Goal: Transaction & Acquisition: Purchase product/service

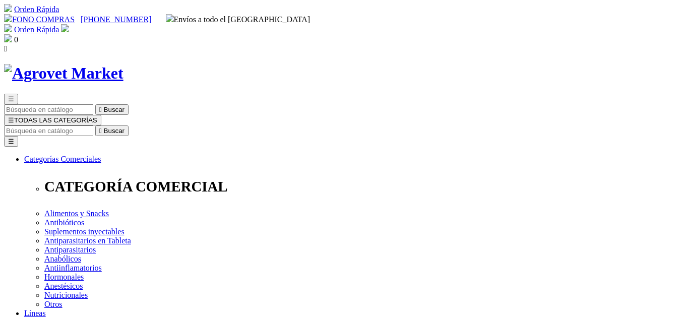
type input "[EMAIL_ADDRESS][DOMAIN_NAME]"
click at [69, 24] on img at bounding box center [65, 28] width 8 height 8
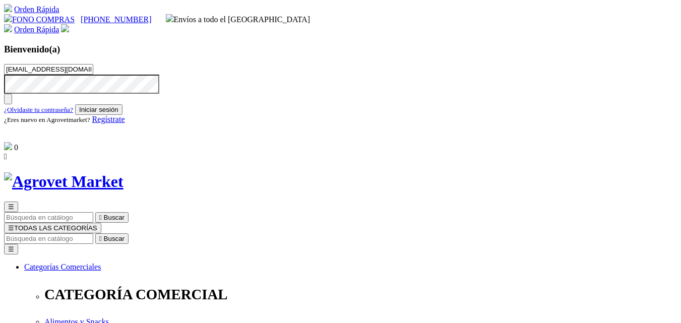
click at [122, 115] on button "Iniciar sesión" at bounding box center [98, 109] width 47 height 11
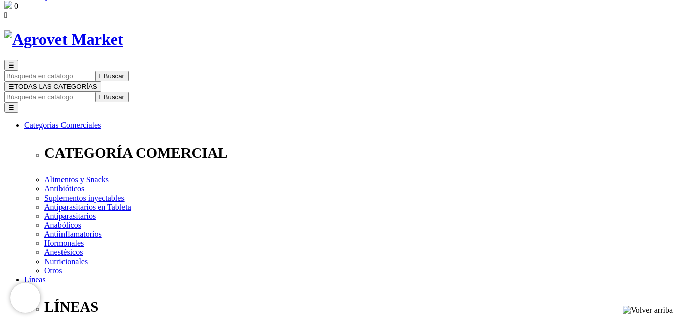
scroll to position [50, 0]
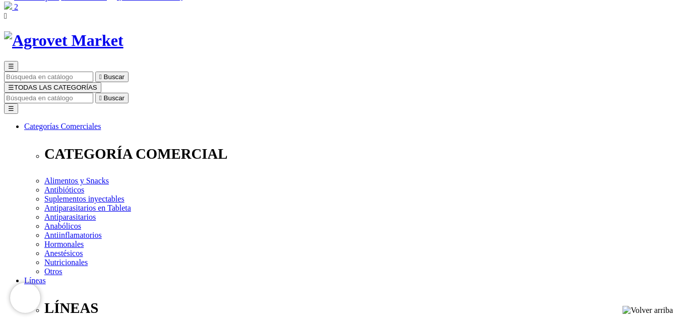
scroll to position [50, 0]
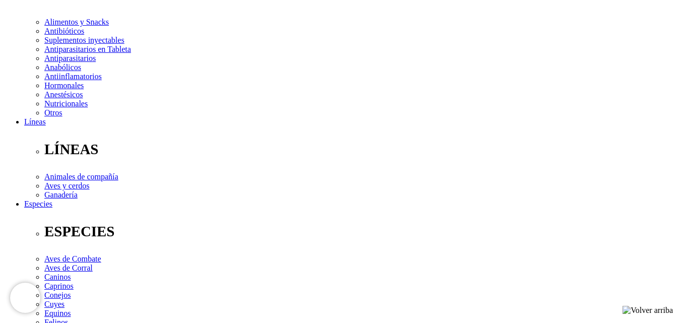
scroll to position [202, 0]
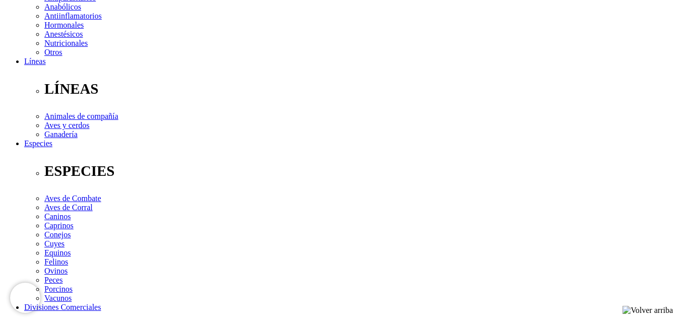
scroll to position [252, 0]
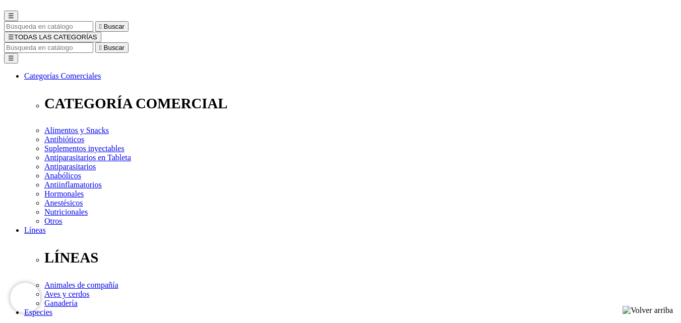
scroll to position [101, 0]
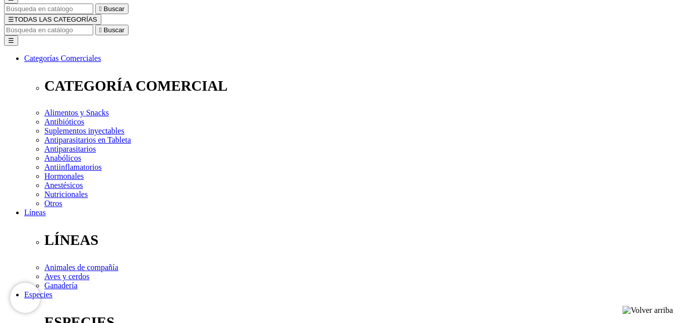
radio input "true"
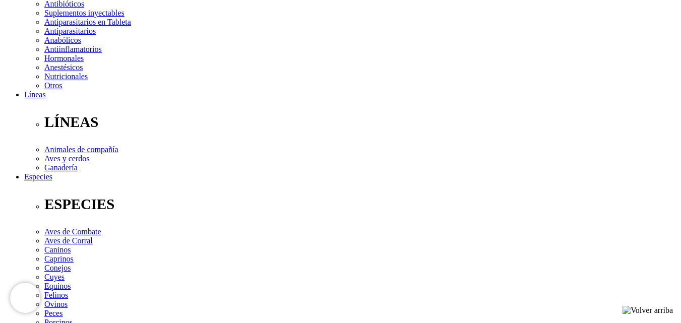
scroll to position [228, 0]
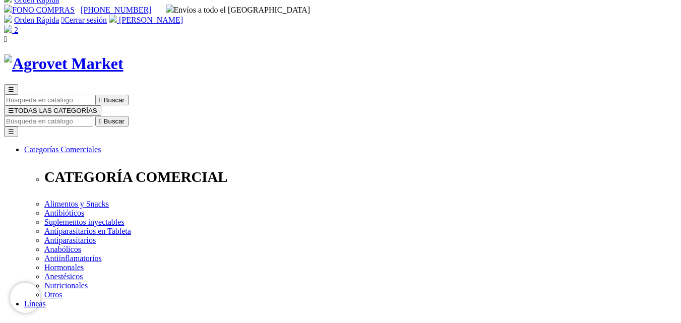
scroll to position [0, 0]
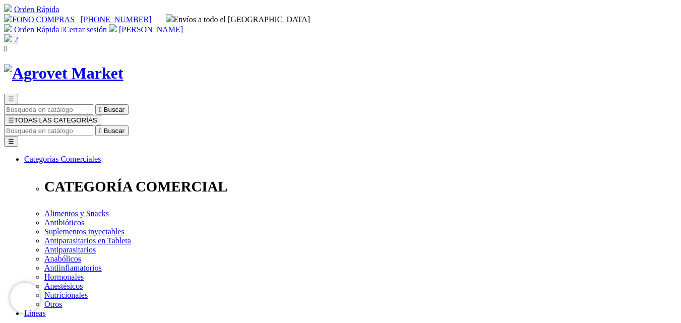
click at [123, 67] on img at bounding box center [63, 73] width 119 height 19
click at [114, 64] on img at bounding box center [63, 73] width 119 height 19
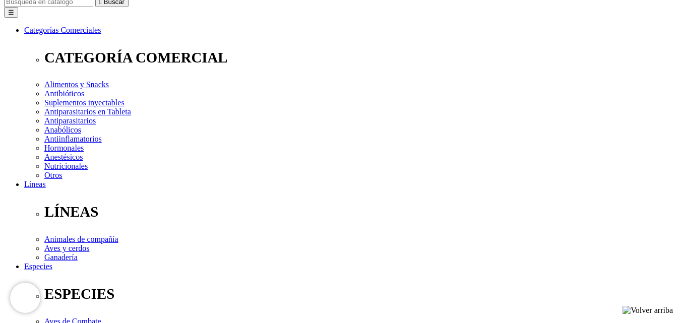
scroll to position [151, 0]
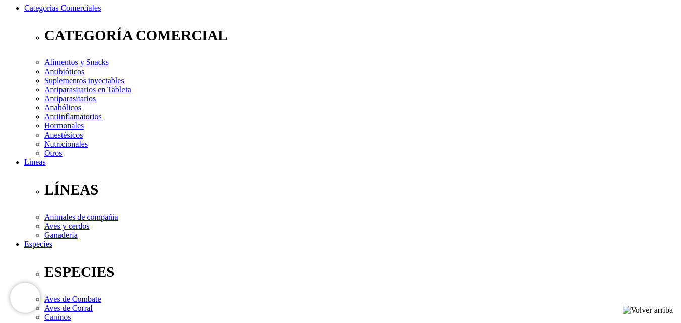
checkbox input "true"
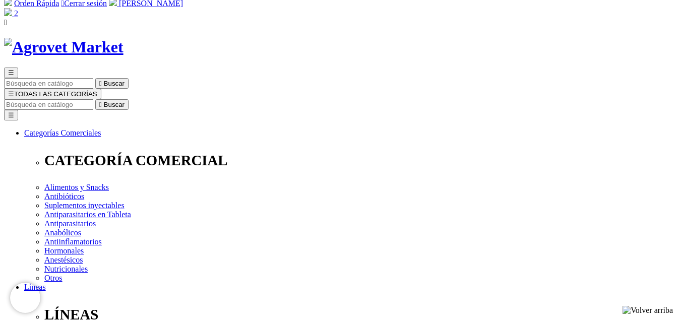
scroll to position [0, 0]
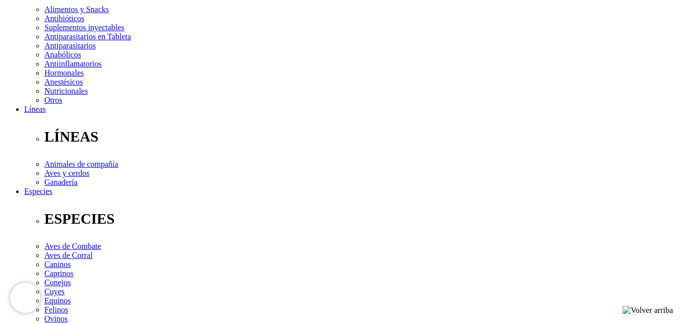
scroll to position [286, 0]
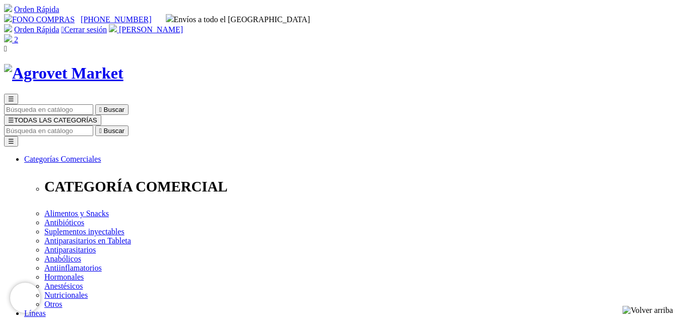
click at [93, 125] on input "Buscar" at bounding box center [48, 130] width 89 height 11
type input "xel"
click at [151, 125] on input "xel" at bounding box center [105, 130] width 89 height 11
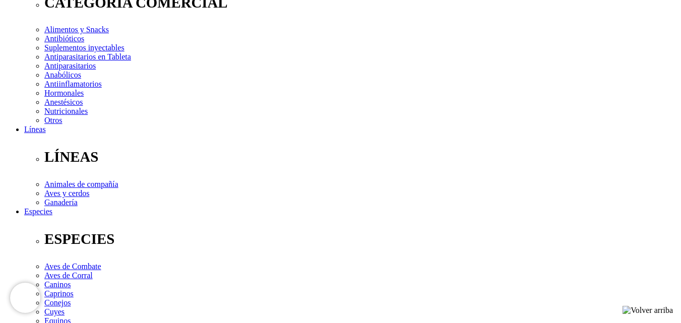
scroll to position [202, 0]
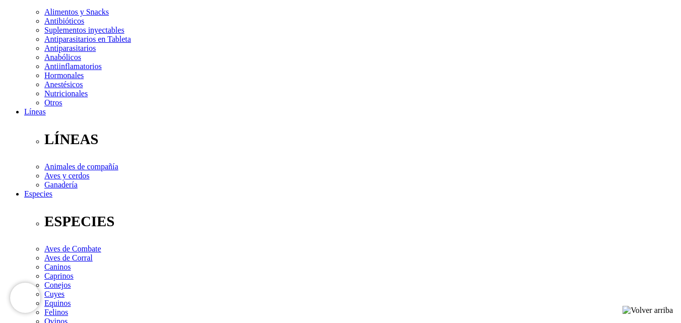
select select "297"
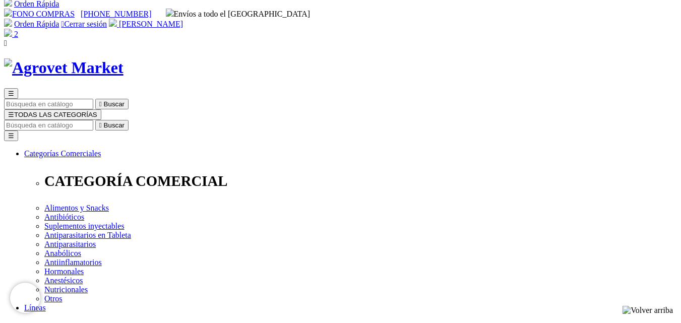
scroll to position [0, 0]
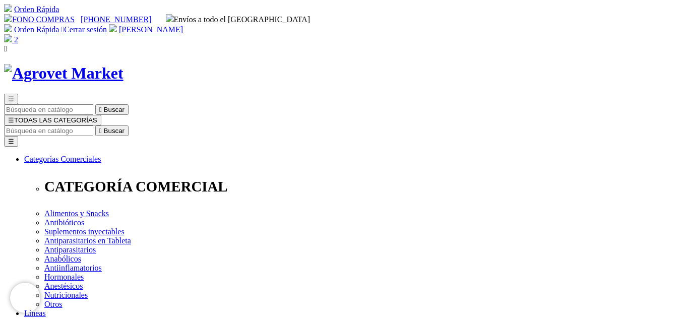
select select "297"
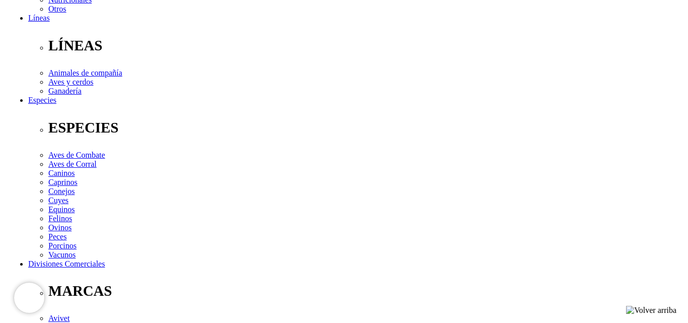
scroll to position [302, 0]
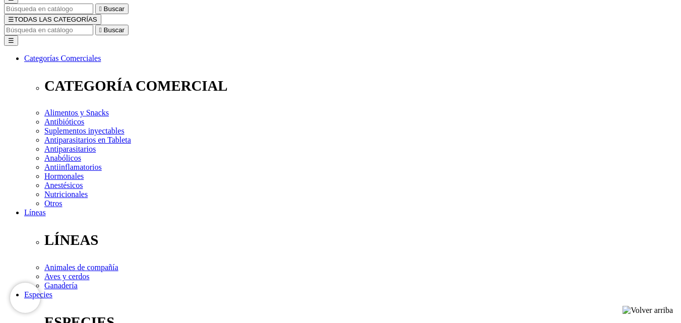
scroll to position [0, 0]
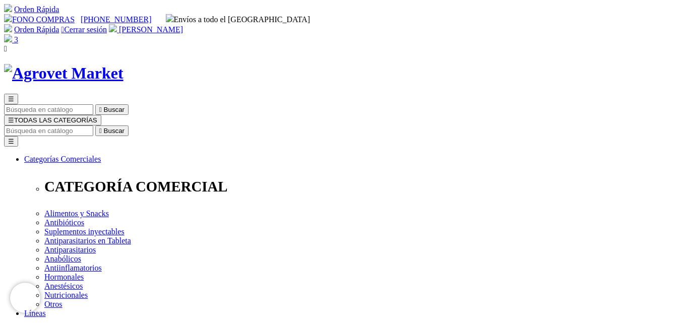
select select "297"
click at [18, 35] on link "3" at bounding box center [11, 39] width 14 height 9
type input "2"
type input "1"
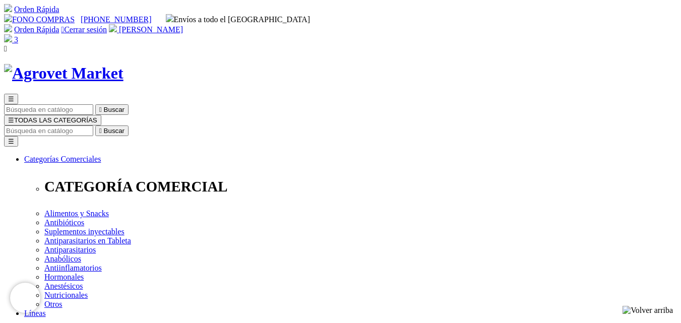
type input "2"
